Goal: Find specific page/section: Find specific page/section

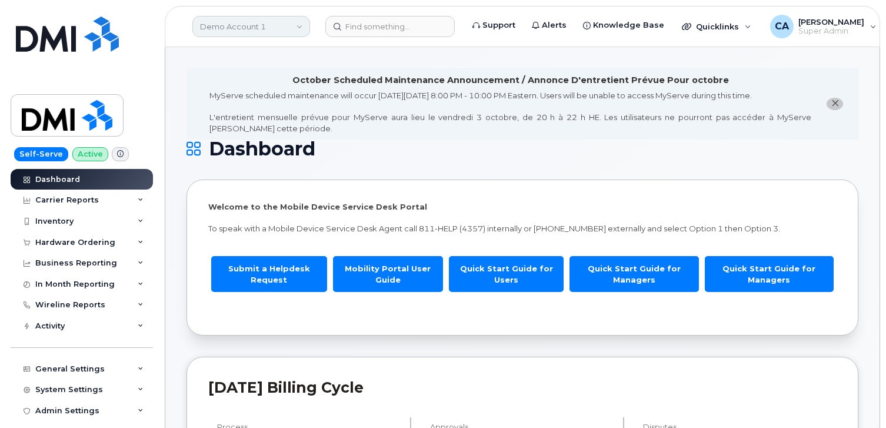
click at [238, 28] on link "Demo Account 1" at bounding box center [251, 26] width 118 height 21
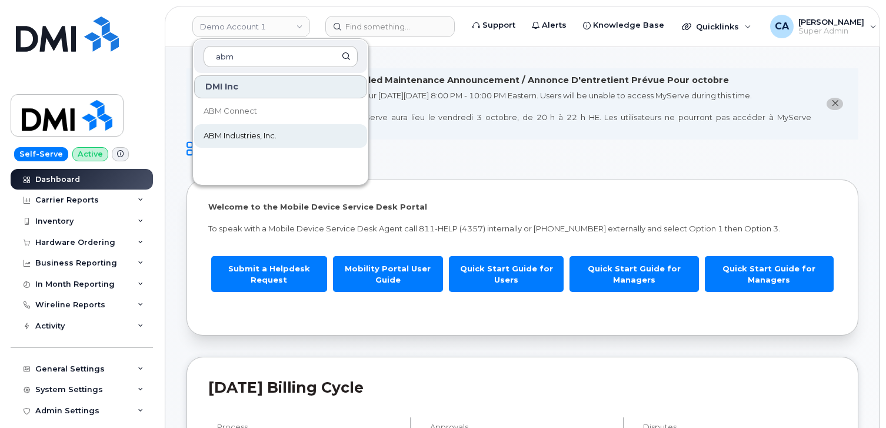
type input "abm"
click at [251, 139] on span "ABM Industries, Inc." at bounding box center [240, 136] width 73 height 12
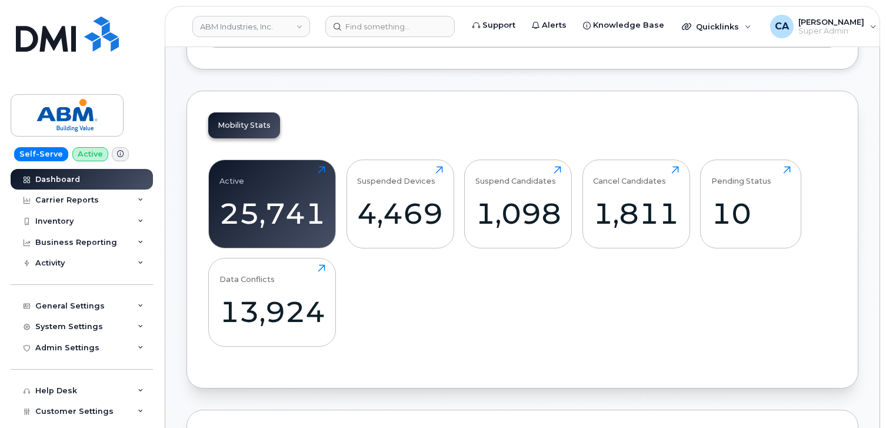
scroll to position [351, 0]
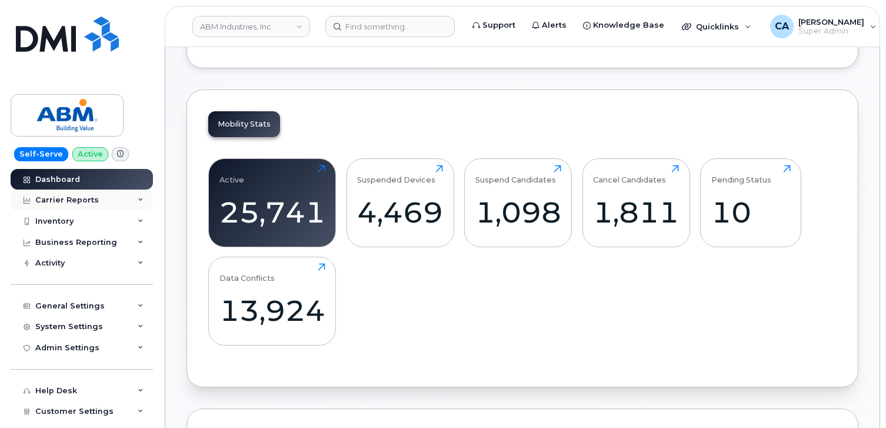
click at [51, 198] on div "Carrier Reports" at bounding box center [67, 199] width 64 height 9
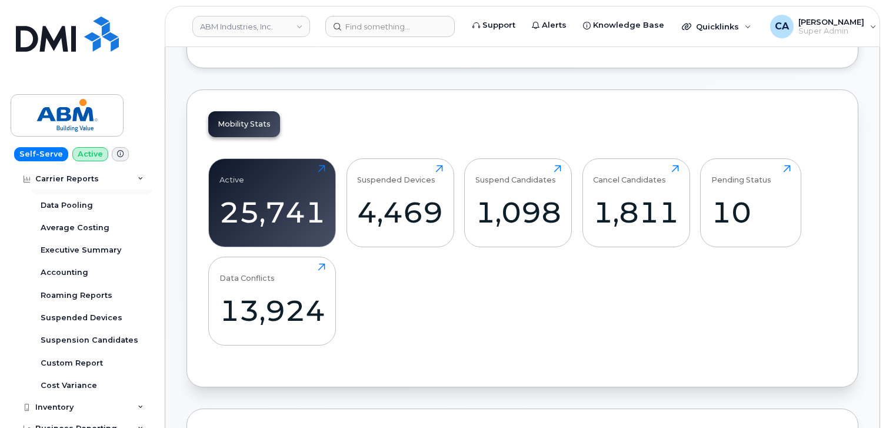
scroll to position [62, 0]
click at [71, 271] on div "Accounting" at bounding box center [65, 272] width 48 height 11
